Goal: Information Seeking & Learning: Learn about a topic

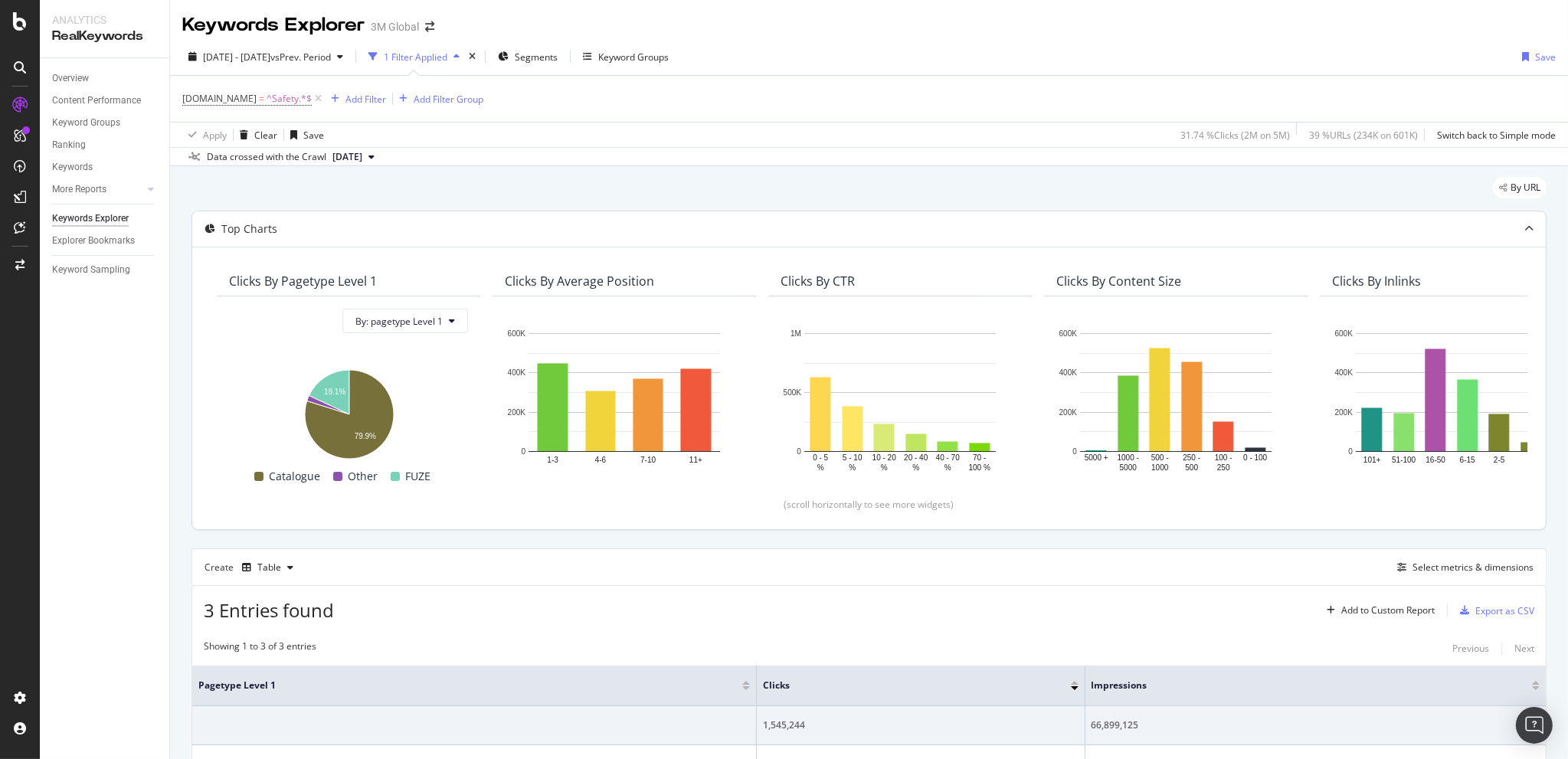
scroll to position [189, 0]
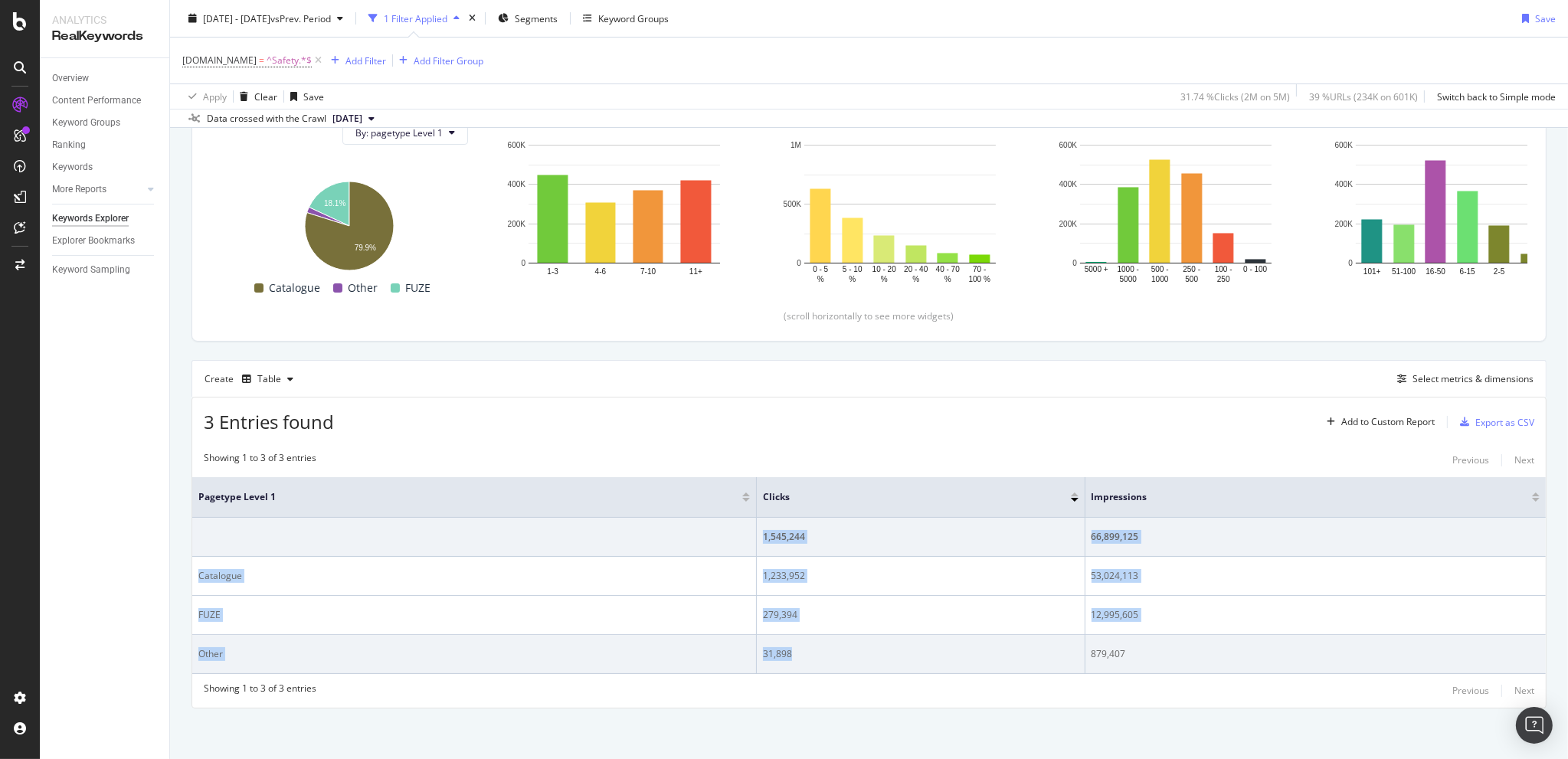
drag, startPoint x: 758, startPoint y: 538, endPoint x: 801, endPoint y: 636, distance: 107.0
click at [801, 636] on tbody "1,545,244 66,899,125 Catalogue 1,233,952 53,024,113 FUZE 279,394 12,995,605 Oth…" at bounding box center [868, 596] width 1353 height 157
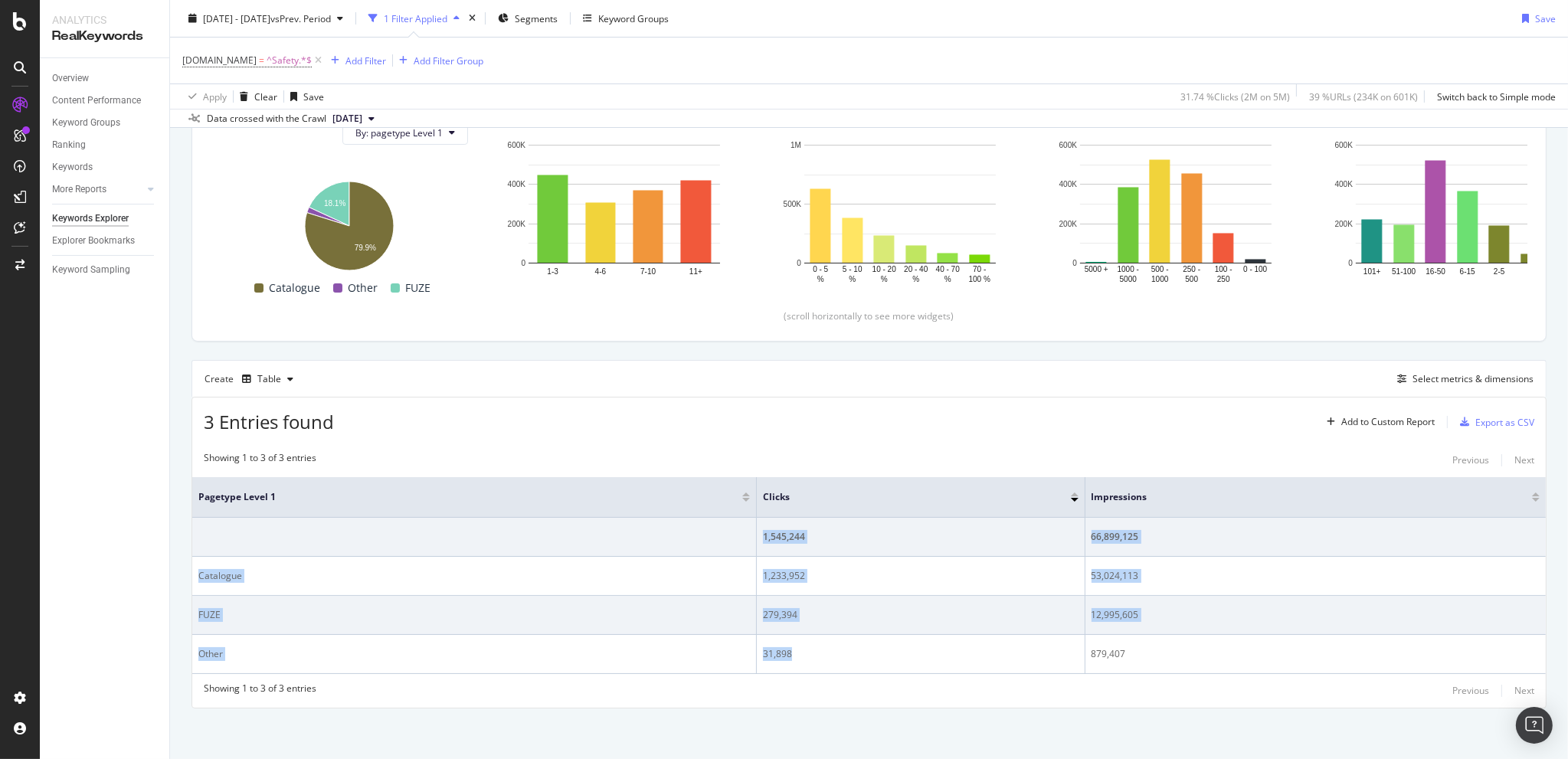
copy tbody "1,545,244 66,899,125 Catalogue 1,233,952 53,024,113 FUZE 279,394 12,995,605 Oth…"
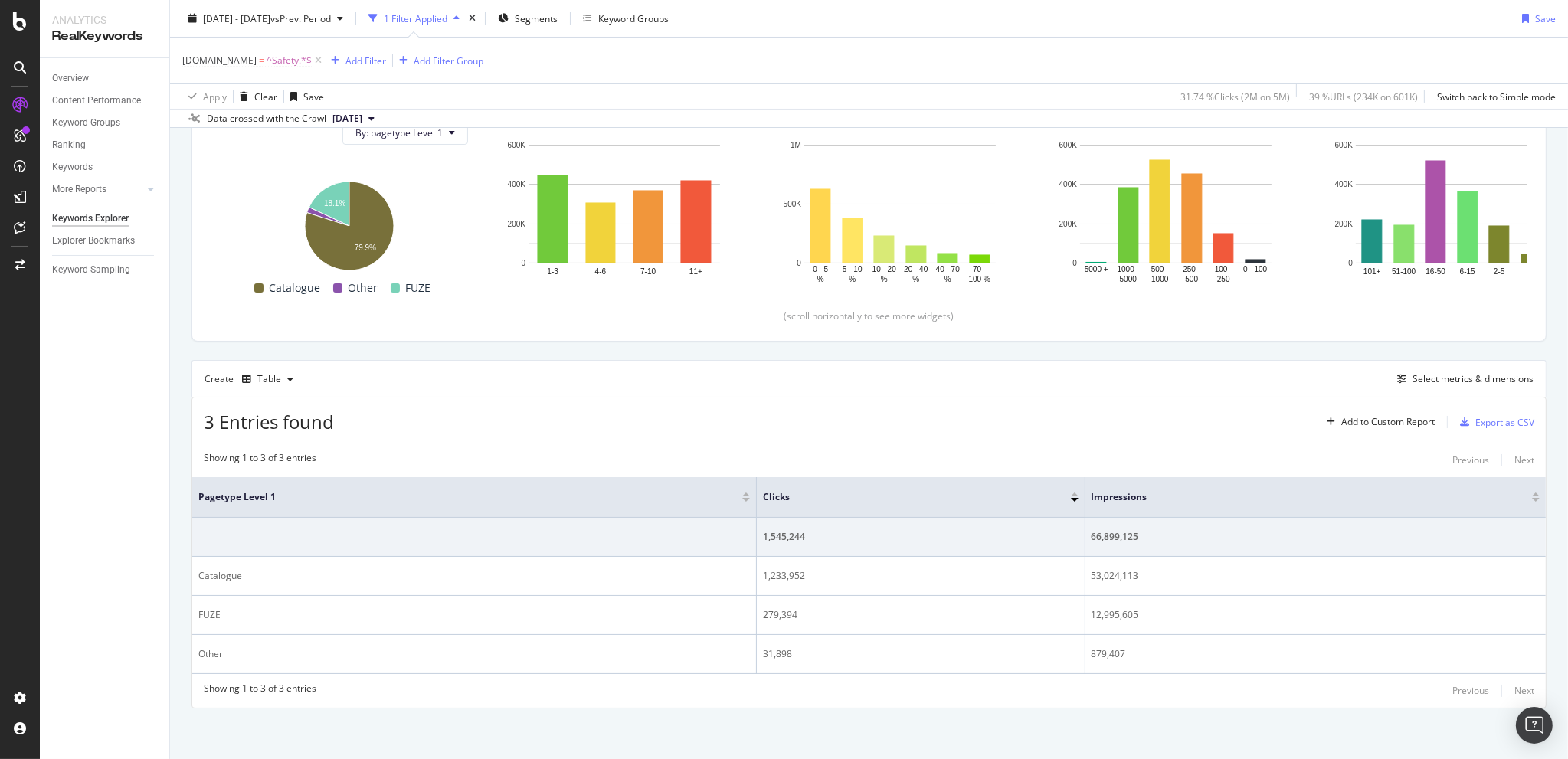
click at [865, 412] on div "3 Entries found Add to Custom Report Export as CSV" at bounding box center [868, 416] width 1353 height 37
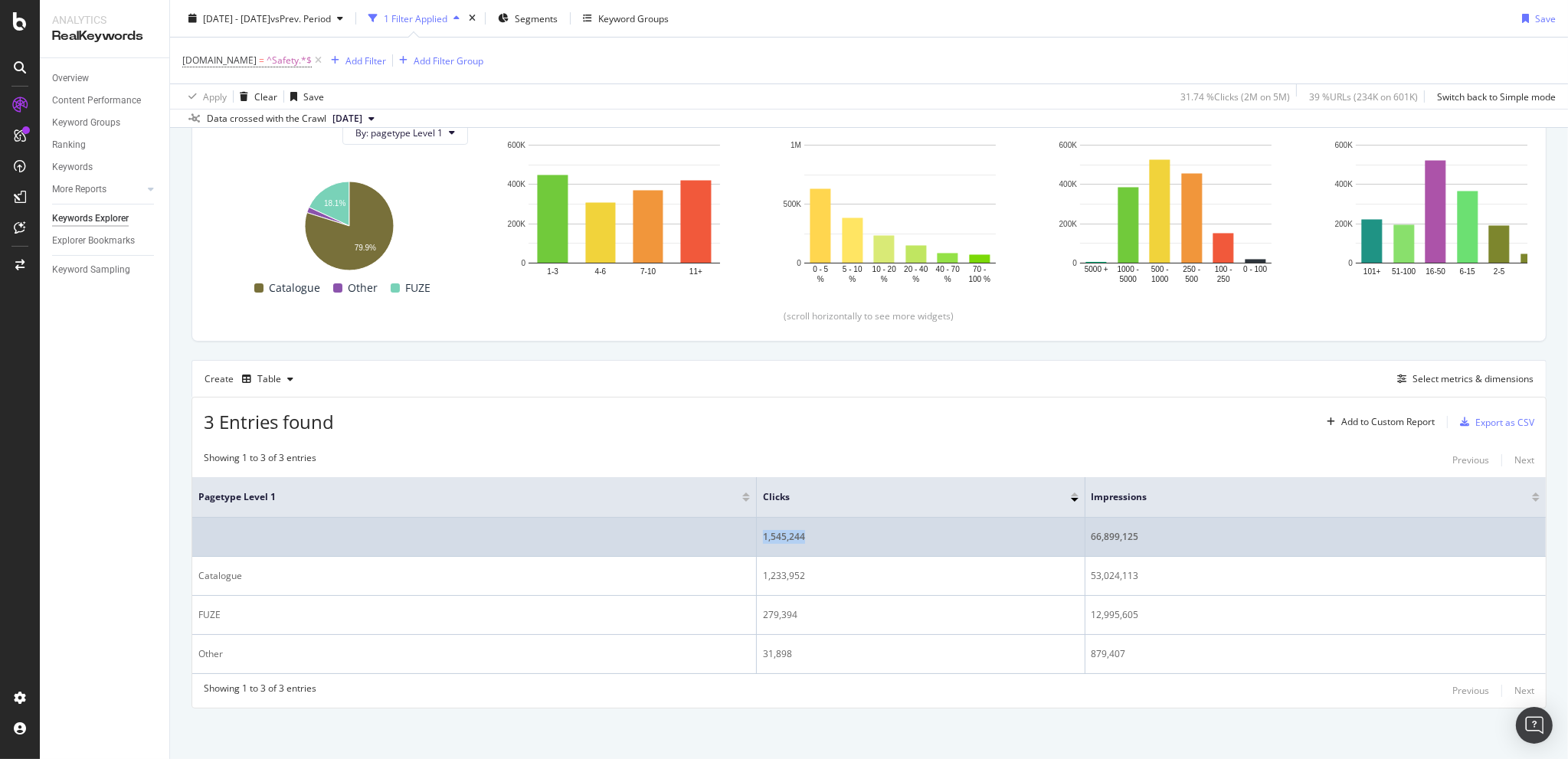
drag, startPoint x: 814, startPoint y: 529, endPoint x: 757, endPoint y: 538, distance: 57.7
click at [763, 538] on div "1,545,244" at bounding box center [921, 537] width 316 height 14
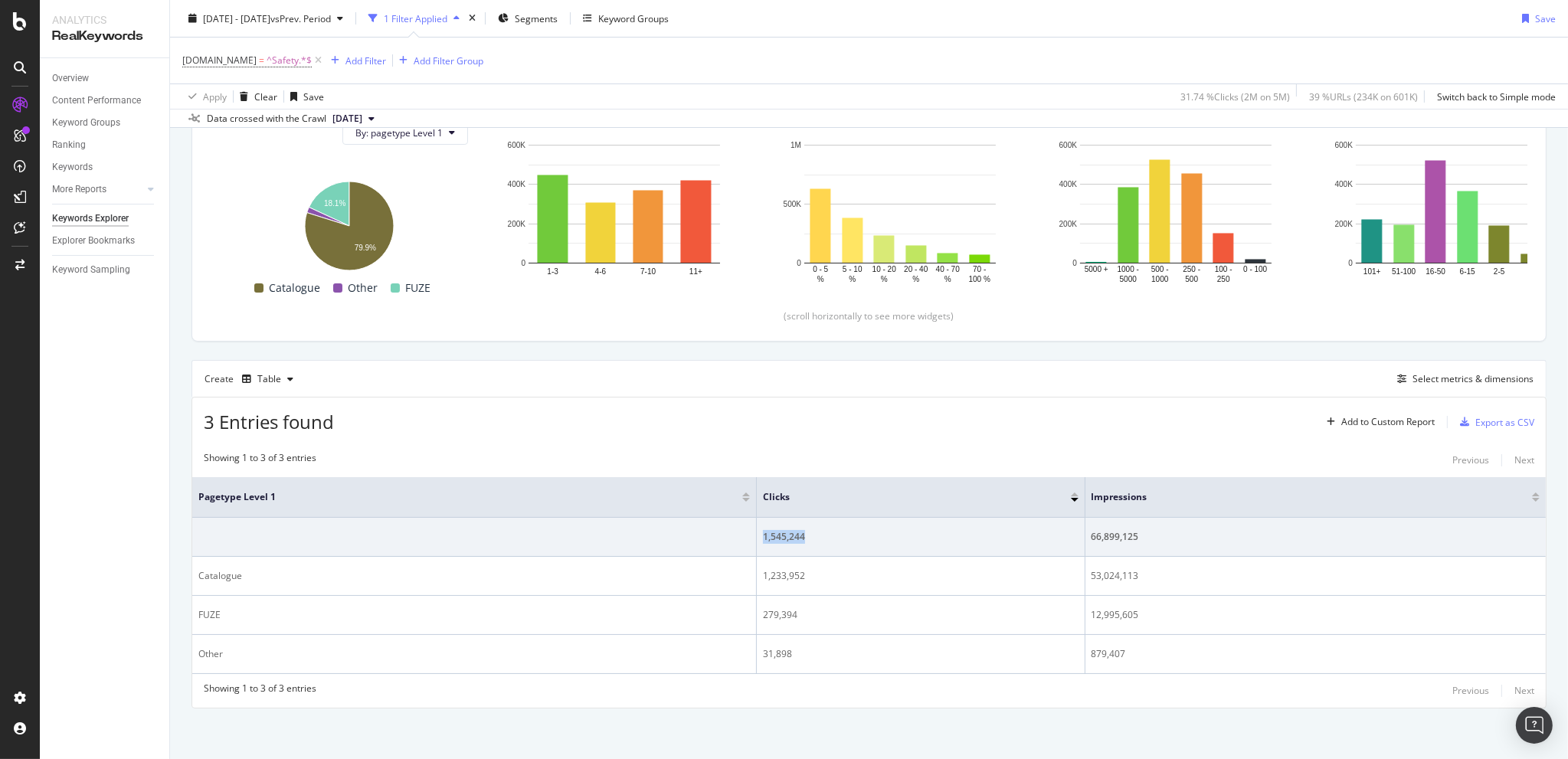
copy div "1,545,244"
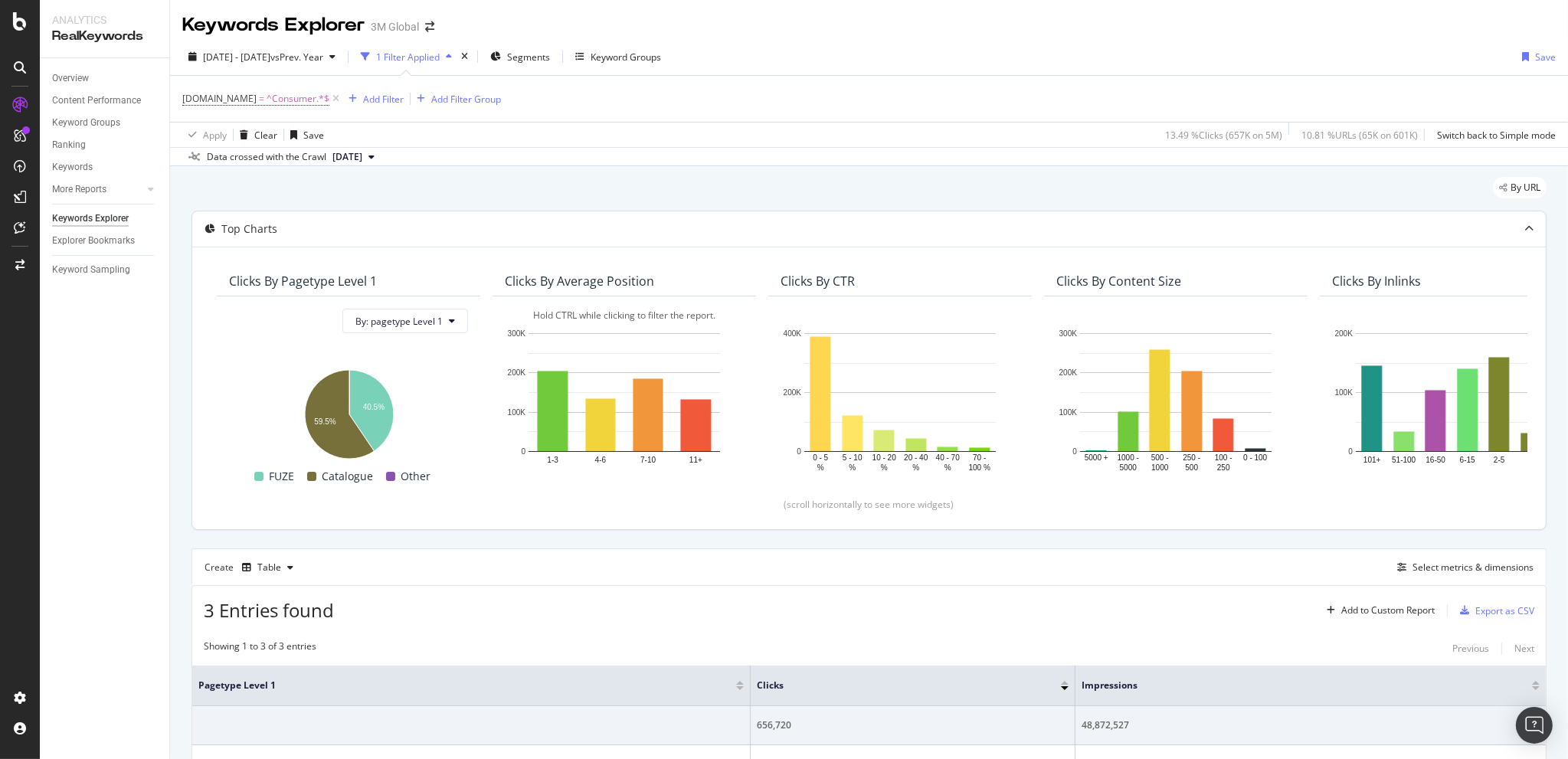
scroll to position [189, 0]
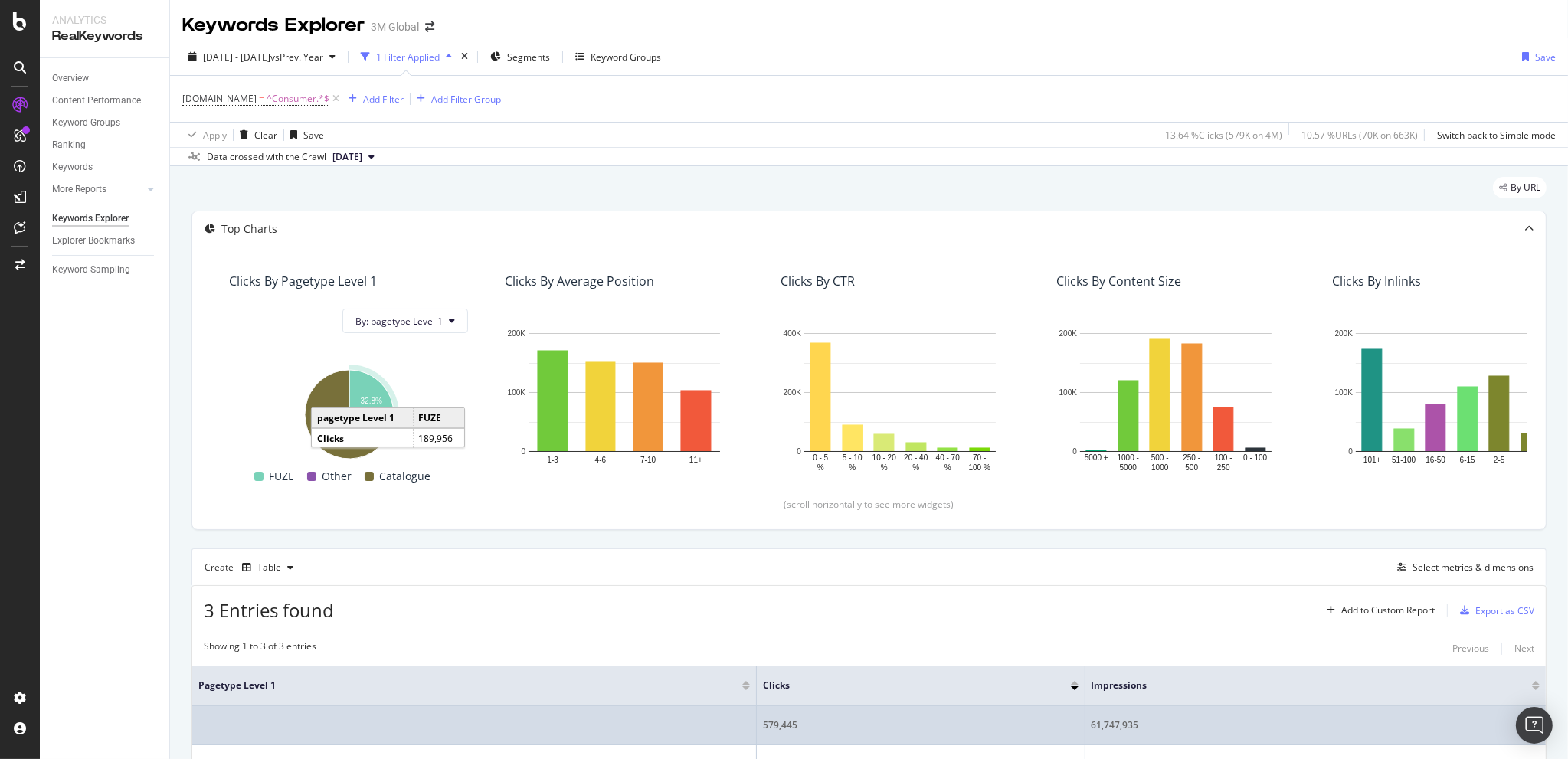
scroll to position [178, 0]
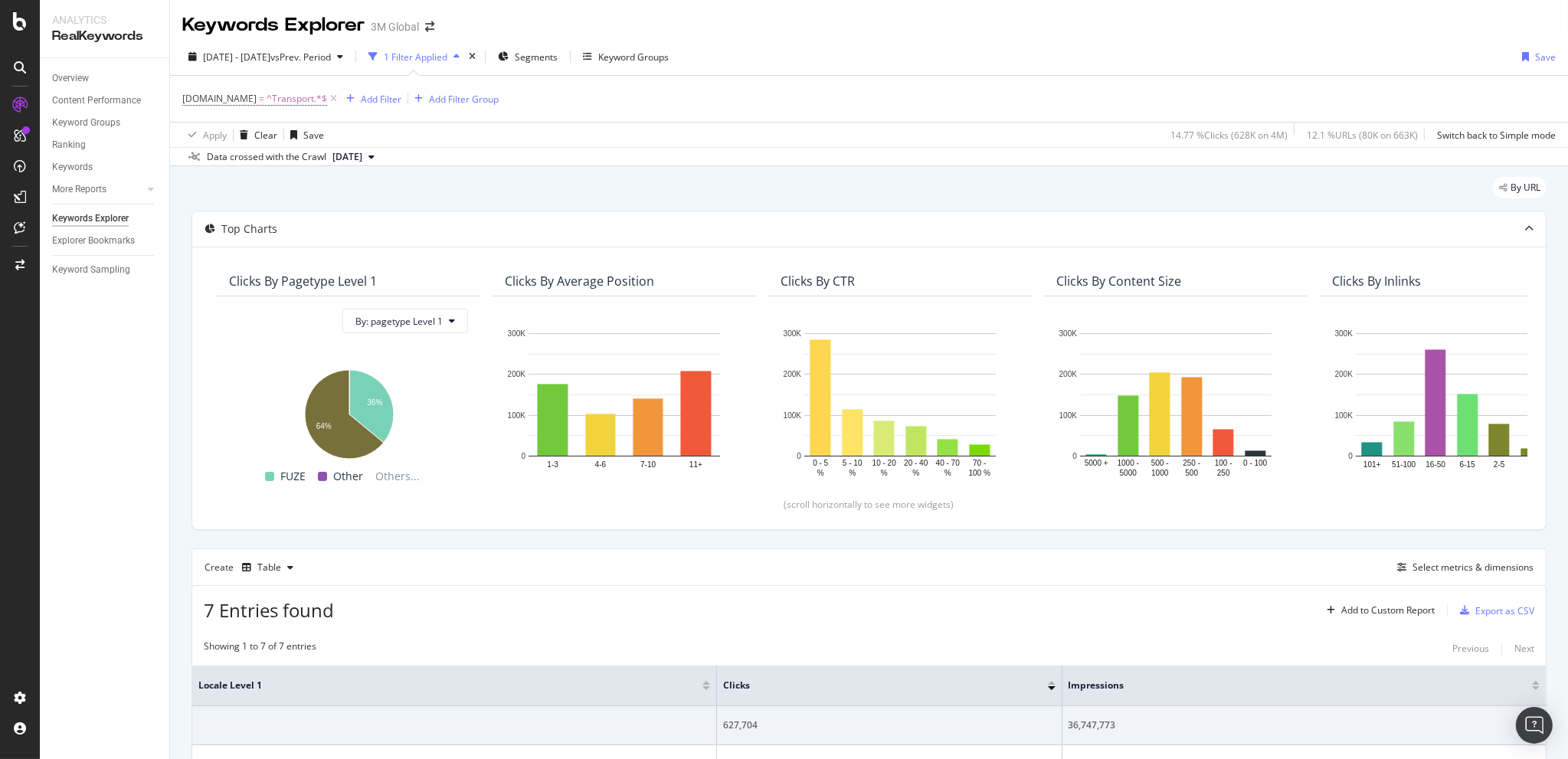
scroll to position [178, 0]
